Goal: Information Seeking & Learning: Find specific page/section

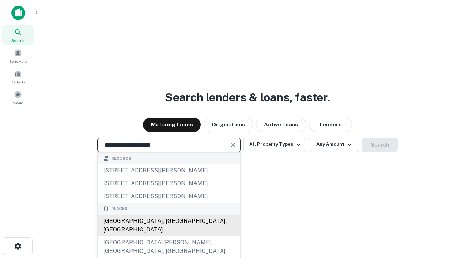
click at [169, 237] on div "[GEOGRAPHIC_DATA], [GEOGRAPHIC_DATA], [GEOGRAPHIC_DATA]" at bounding box center [169, 226] width 143 height 22
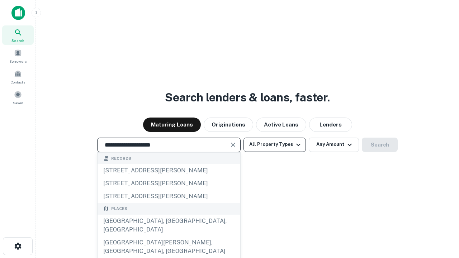
type input "**********"
click at [275, 145] on button "All Property Types" at bounding box center [275, 145] width 62 height 14
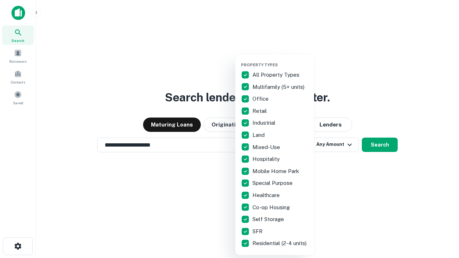
click at [281, 60] on button "button" at bounding box center [280, 60] width 79 height 0
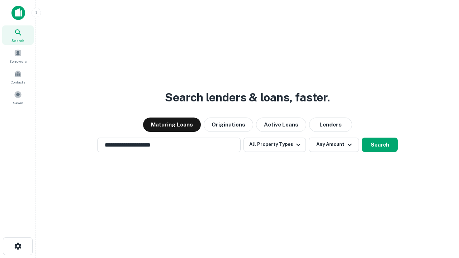
scroll to position [11, 0]
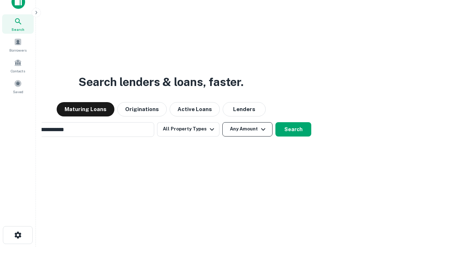
click at [223, 122] on button "Any Amount" at bounding box center [248, 129] width 50 height 14
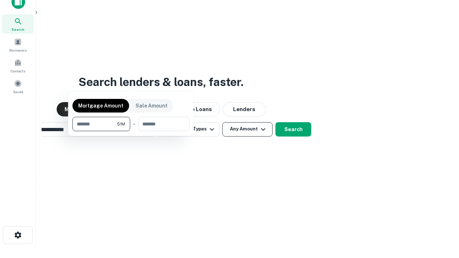
scroll to position [11, 0]
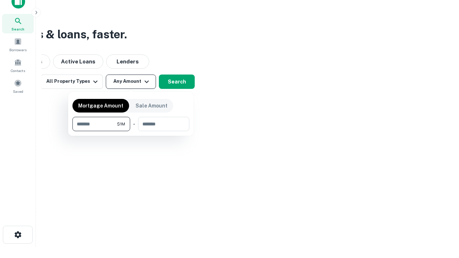
type input "*******"
click at [131, 131] on button "button" at bounding box center [130, 131] width 117 height 0
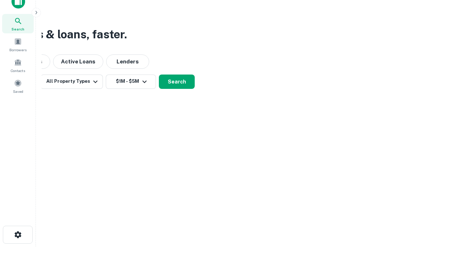
scroll to position [11, 0]
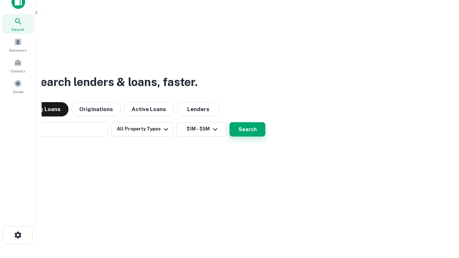
click at [230, 122] on button "Search" at bounding box center [248, 129] width 36 height 14
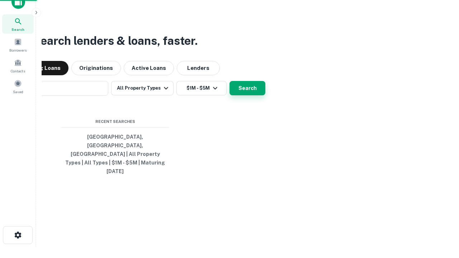
scroll to position [11, 0]
